Goal: Download file/media

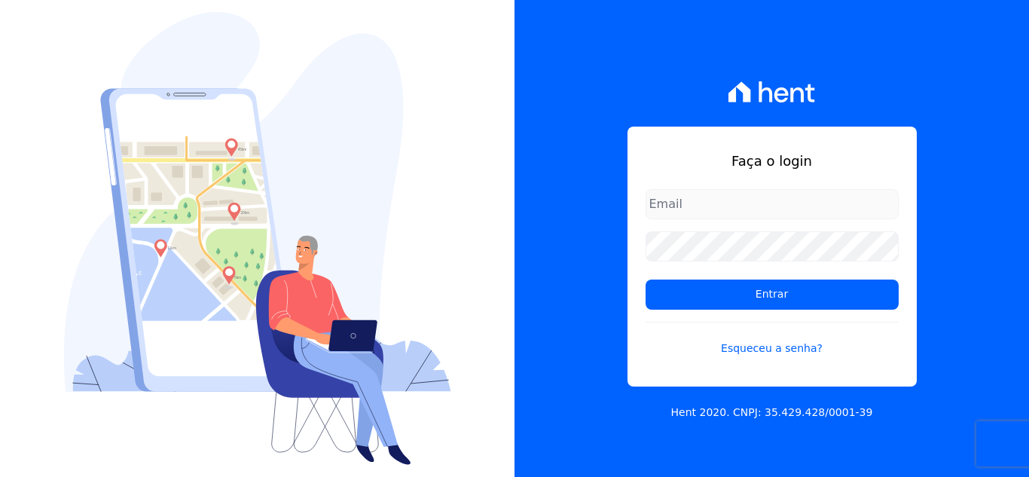
click at [702, 211] on input "email" at bounding box center [771, 204] width 253 height 30
type input "[PERSON_NAME][EMAIL_ADDRESS][PERSON_NAME][DOMAIN_NAME]"
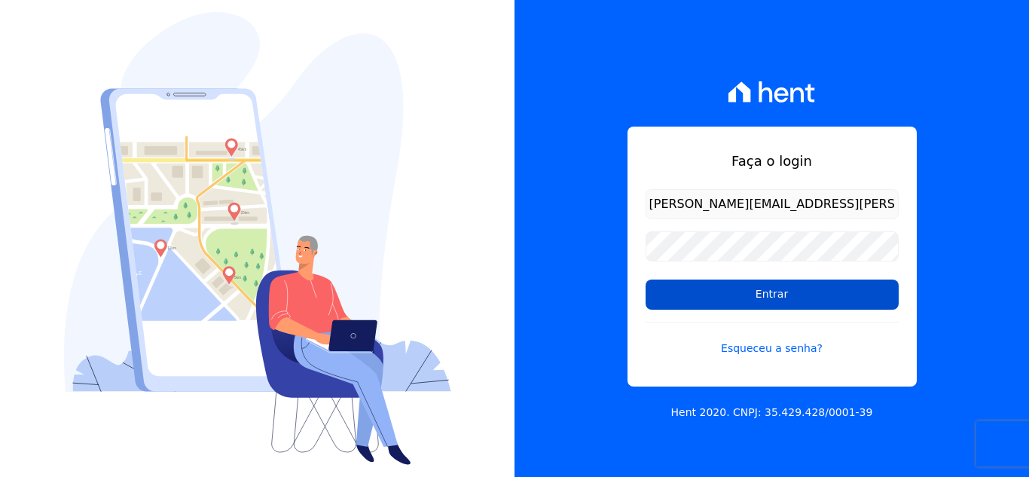
click at [791, 294] on input "Entrar" at bounding box center [771, 294] width 253 height 30
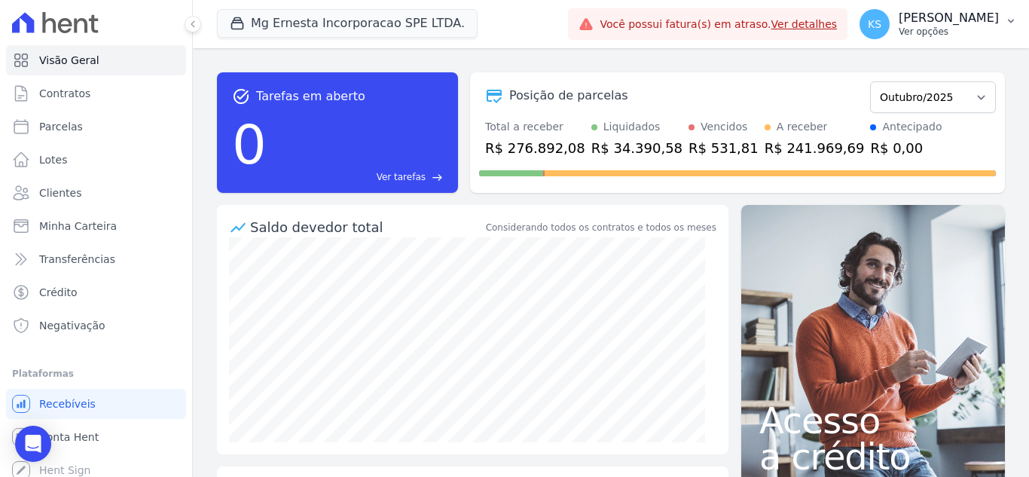
click at [959, 19] on p "[PERSON_NAME]" at bounding box center [949, 18] width 100 height 15
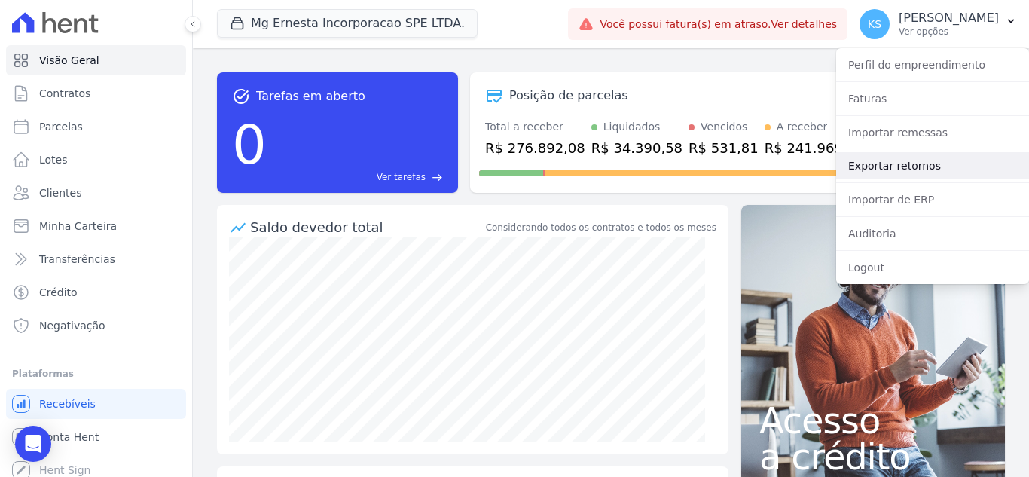
click at [904, 169] on link "Exportar retornos" at bounding box center [932, 165] width 193 height 27
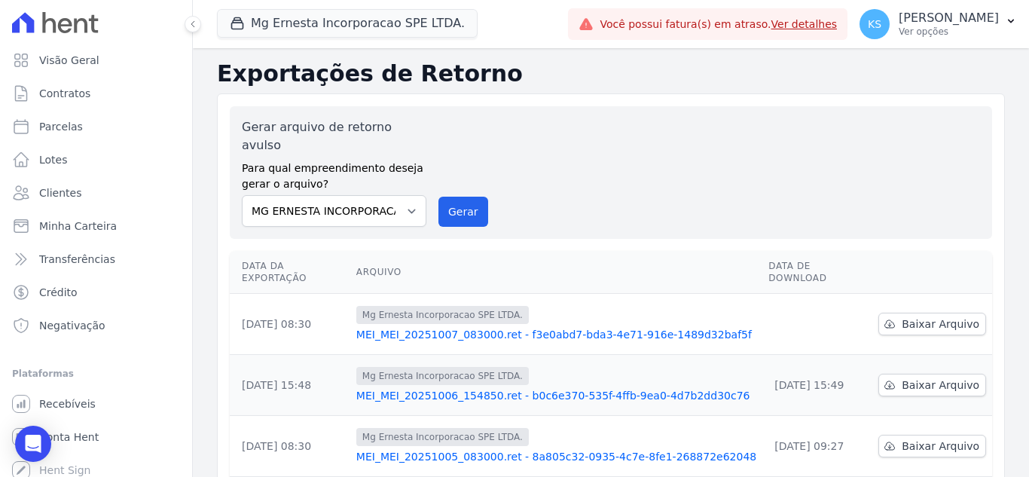
scroll to position [75, 0]
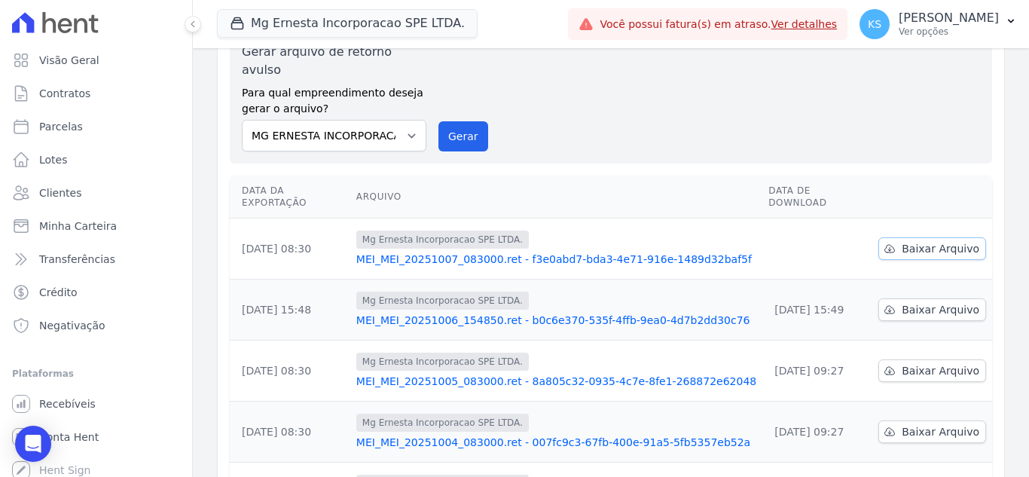
click at [909, 241] on span "Baixar Arquivo" at bounding box center [941, 248] width 78 height 15
